Goal: Information Seeking & Learning: Learn about a topic

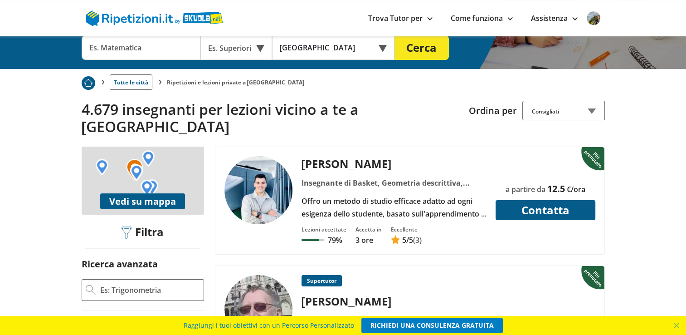
click at [143, 44] on input "text" at bounding box center [141, 47] width 119 height 24
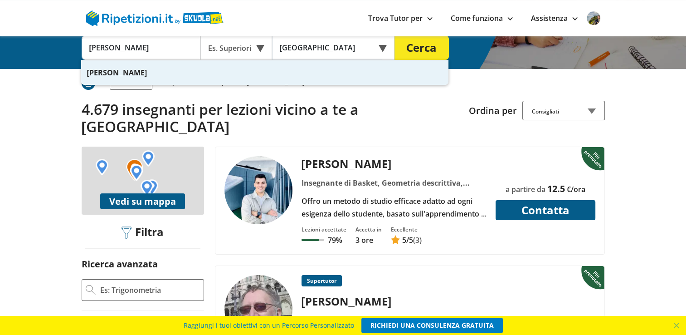
click at [413, 48] on button "Cerca" at bounding box center [421, 47] width 54 height 24
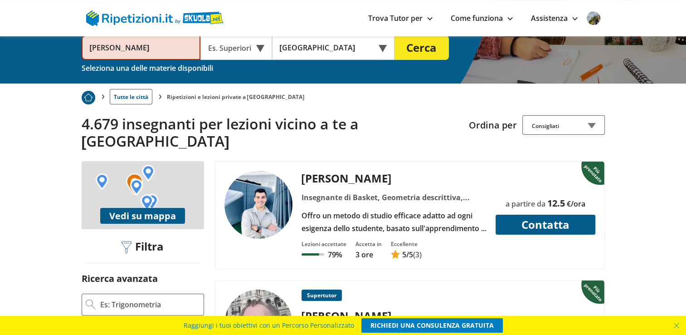
click at [422, 46] on button "Cerca" at bounding box center [421, 47] width 54 height 24
click at [261, 46] on div "Es. Superiori" at bounding box center [236, 47] width 72 height 24
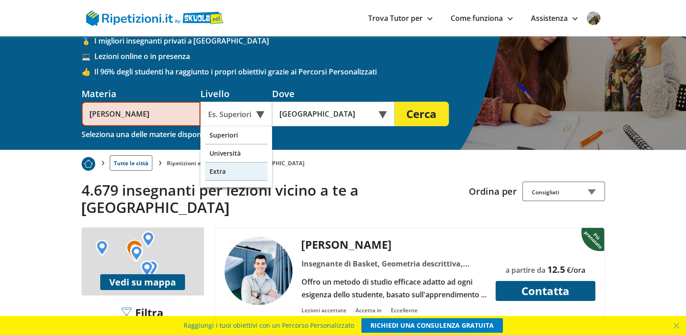
scroll to position [53, 0]
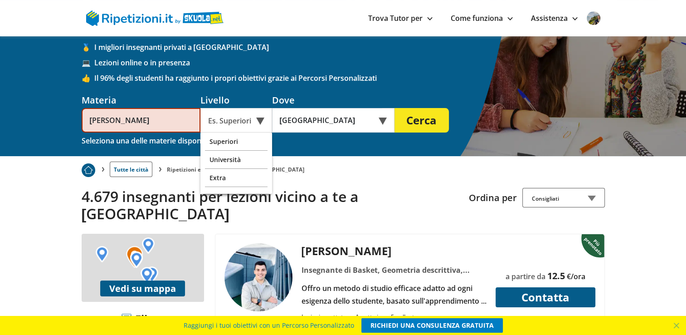
click at [258, 121] on div "Es. Superiori" at bounding box center [236, 120] width 72 height 24
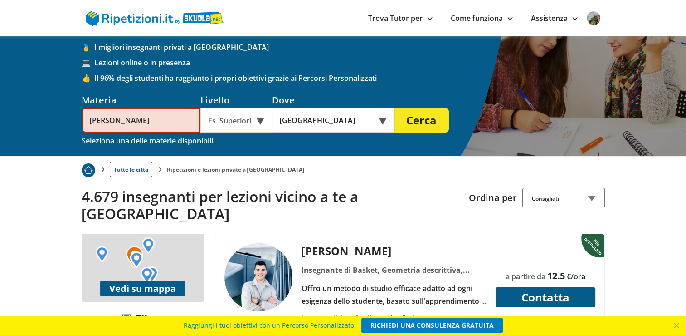
click at [245, 122] on div "Es. Superiori" at bounding box center [236, 120] width 72 height 24
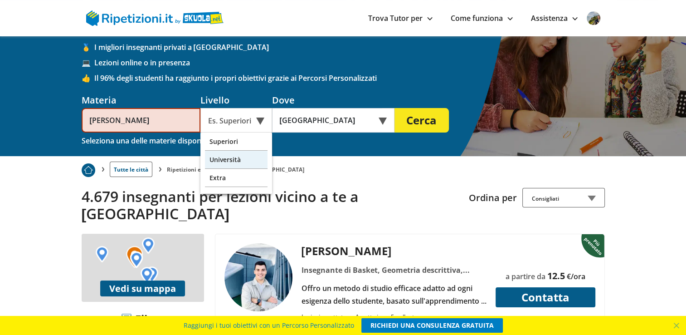
scroll to position [0, 0]
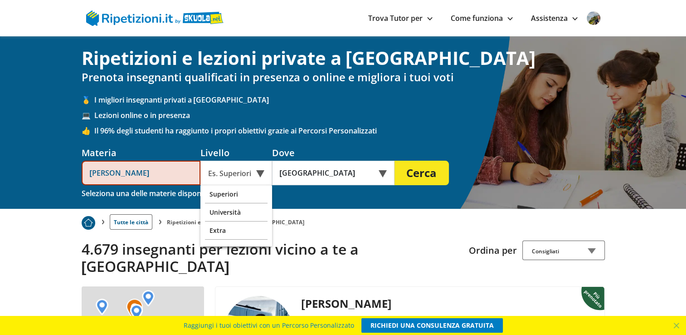
click at [132, 175] on input "[PERSON_NAME]" at bounding box center [141, 172] width 119 height 24
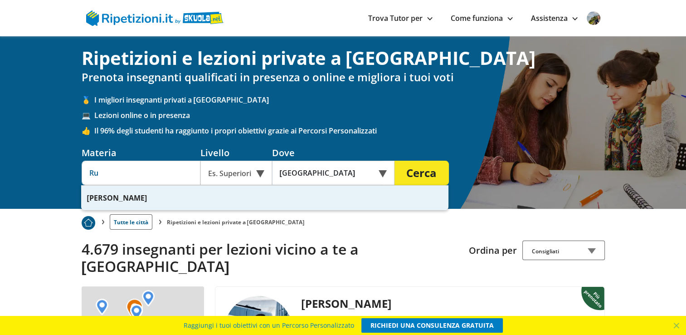
type input "R"
type input "f"
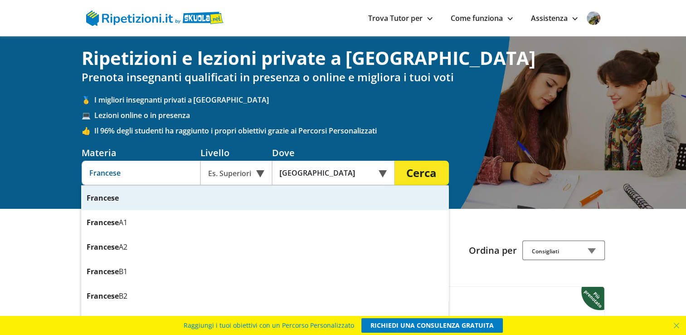
click at [156, 162] on input "Francese" at bounding box center [141, 172] width 119 height 24
type input "Francese"
click at [259, 171] on div "Es. Superiori" at bounding box center [236, 172] width 72 height 24
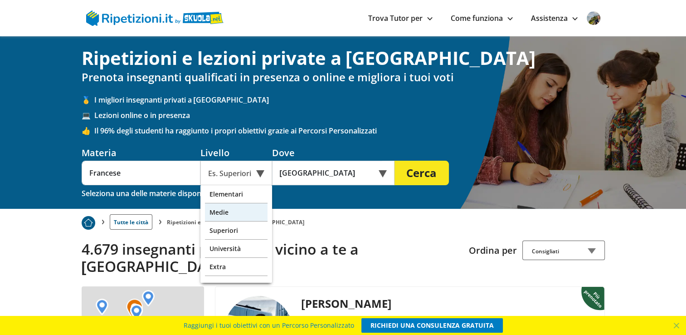
click at [221, 217] on div "Medie" at bounding box center [236, 212] width 63 height 18
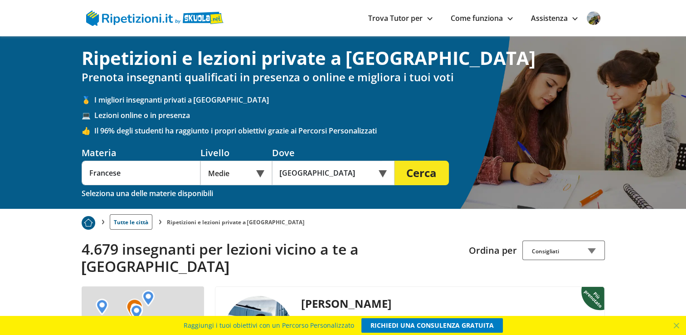
click at [416, 175] on button "Cerca" at bounding box center [421, 172] width 54 height 24
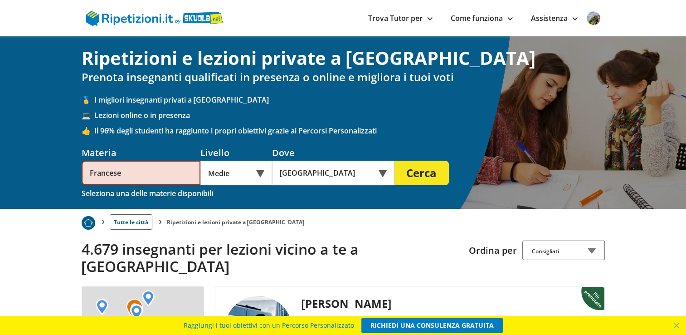
click at [416, 175] on button "Cerca" at bounding box center [421, 172] width 54 height 24
click at [436, 171] on button "Cerca" at bounding box center [421, 172] width 54 height 24
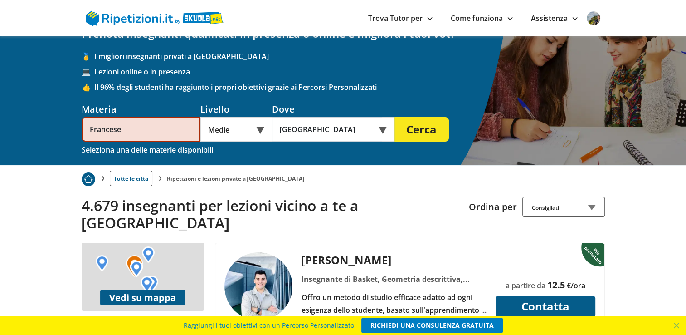
scroll to position [43, 0]
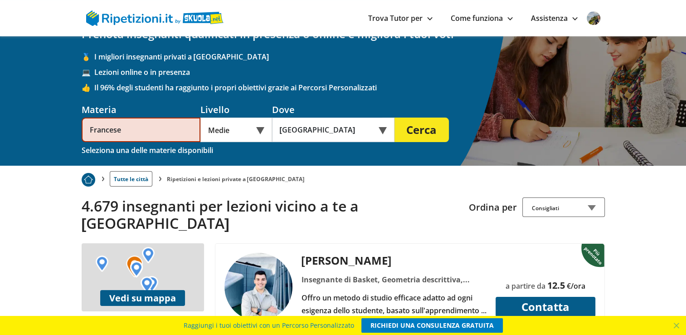
click at [414, 130] on button "Cerca" at bounding box center [421, 129] width 54 height 24
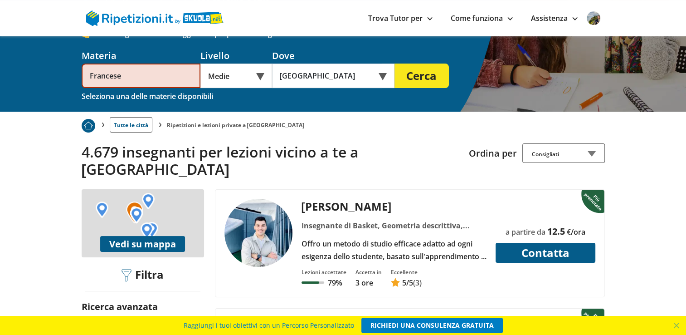
scroll to position [95, 0]
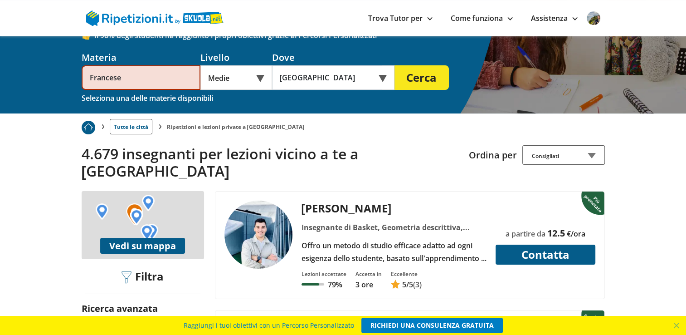
click at [424, 79] on button "Cerca" at bounding box center [421, 77] width 54 height 24
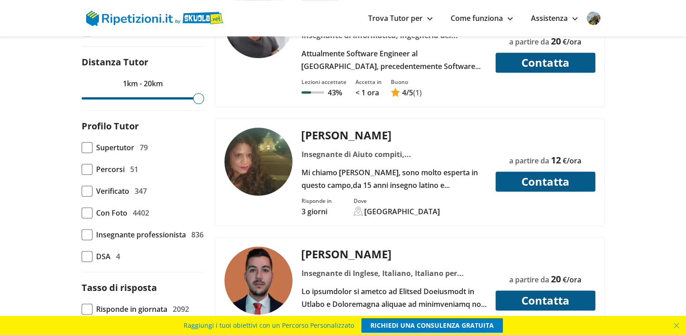
scroll to position [564, 0]
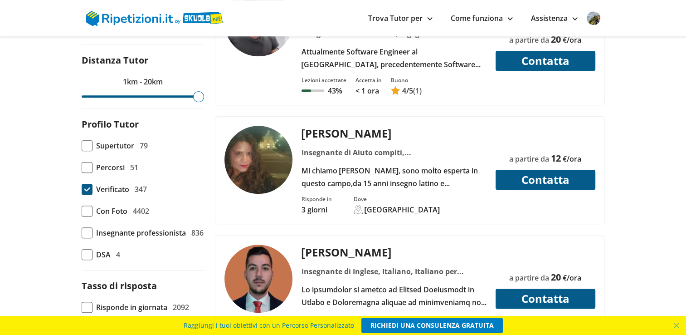
click at [85, 184] on span at bounding box center [87, 189] width 11 height 11
click at [82, 189] on input "Verificato 347" at bounding box center [82, 189] width 0 height 0
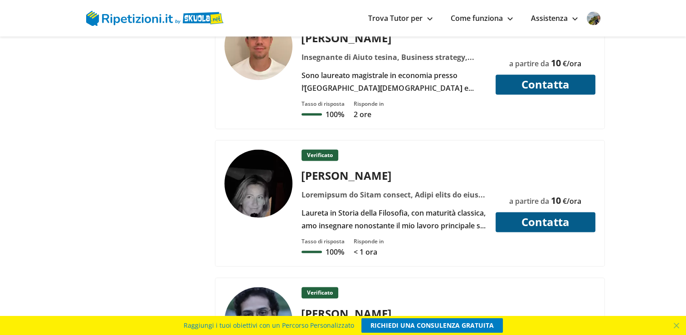
scroll to position [1421, 0]
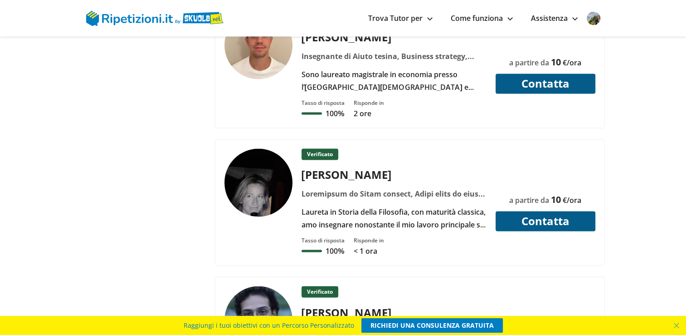
click at [266, 159] on img at bounding box center [258, 182] width 68 height 68
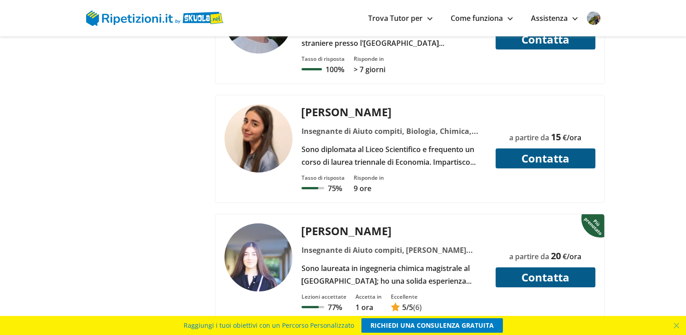
scroll to position [3376, 0]
